Goal: Task Accomplishment & Management: Manage account settings

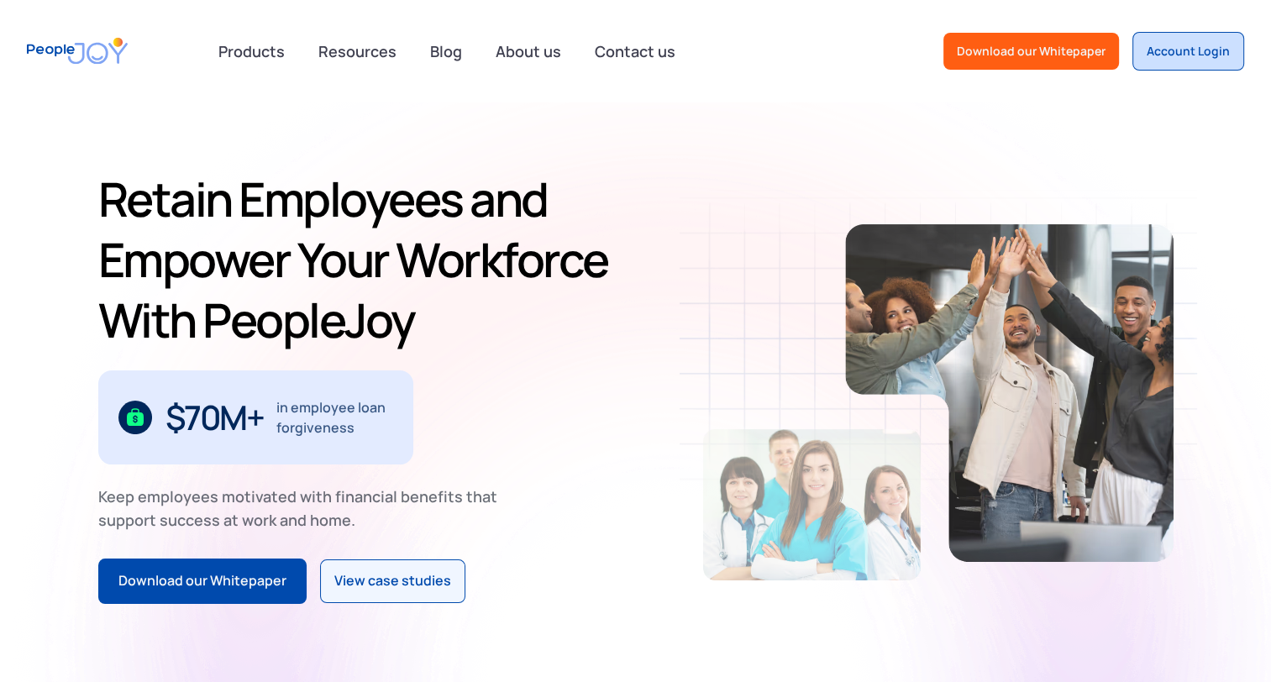
click at [1189, 57] on div "Account Login" at bounding box center [1187, 51] width 83 height 17
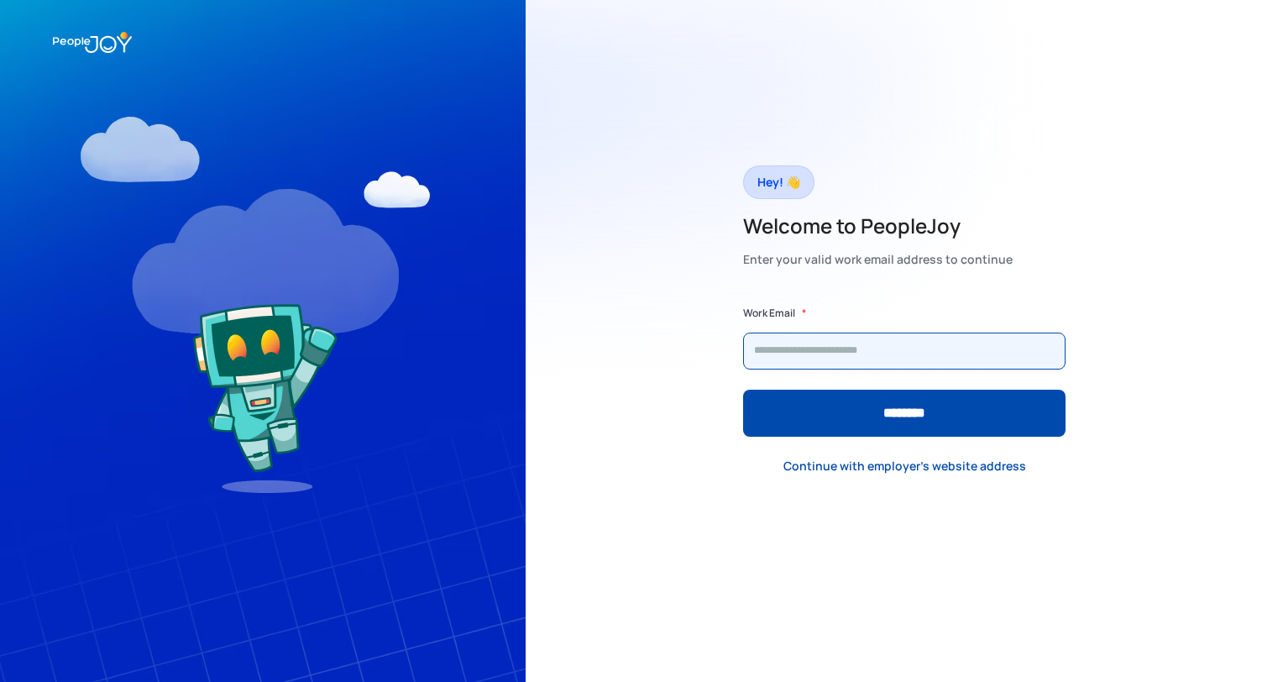
click at [868, 345] on input "Form" at bounding box center [904, 351] width 322 height 37
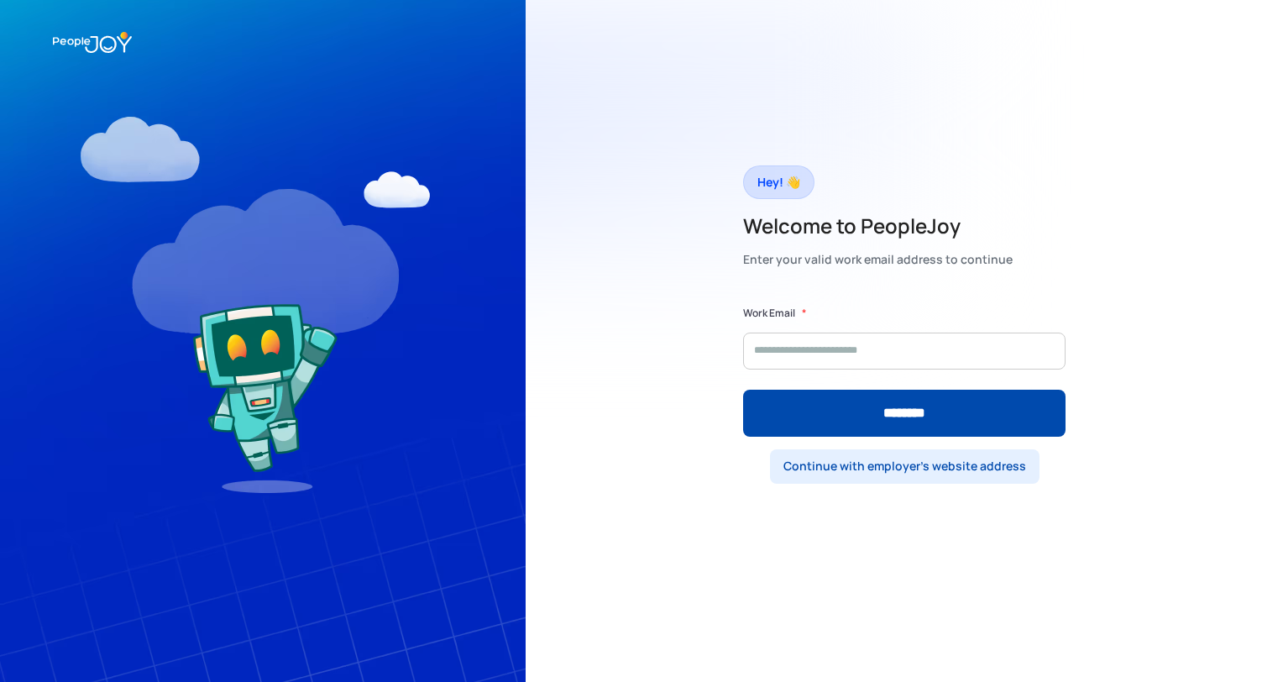
click at [880, 464] on div "Continue with employer's website address" at bounding box center [904, 466] width 243 height 17
